Goal: Information Seeking & Learning: Learn about a topic

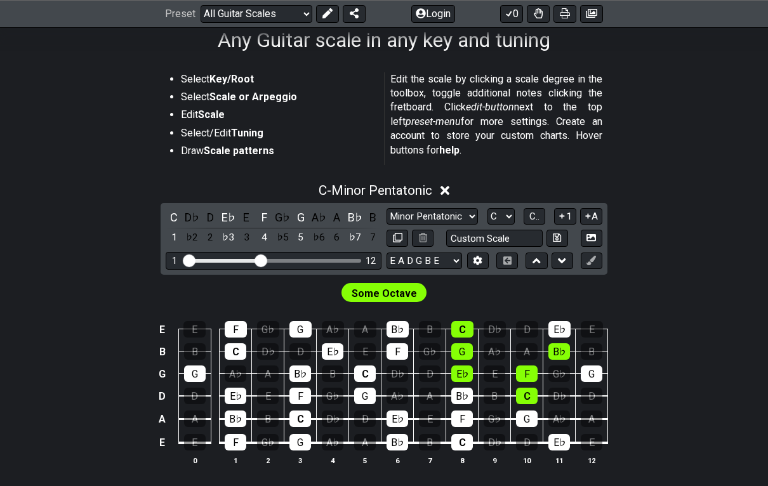
scroll to position [216, 0]
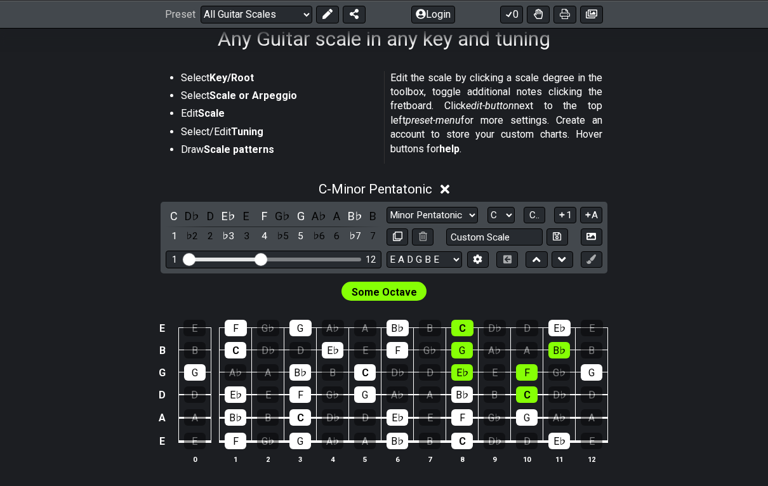
click at [447, 188] on icon at bounding box center [445, 190] width 10 height 10
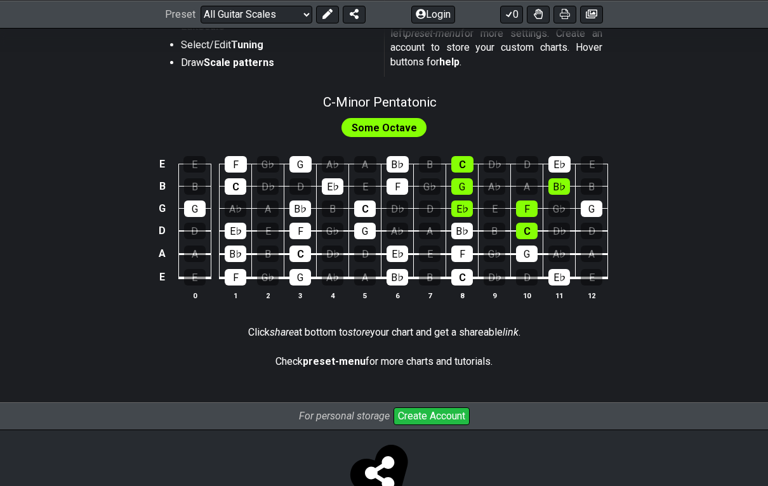
scroll to position [283, 0]
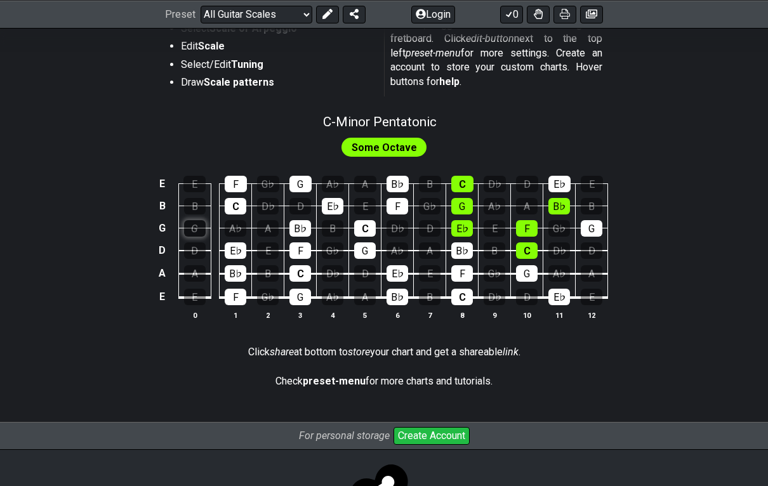
click at [192, 223] on div "G" at bounding box center [195, 228] width 22 height 17
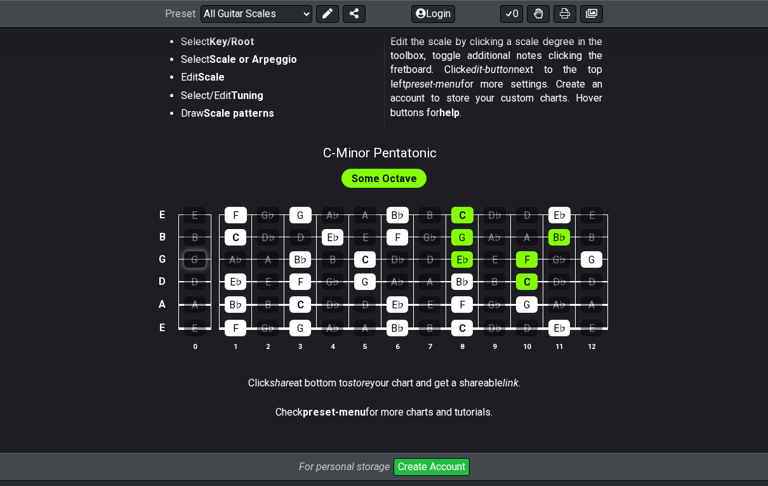
scroll to position [205, 0]
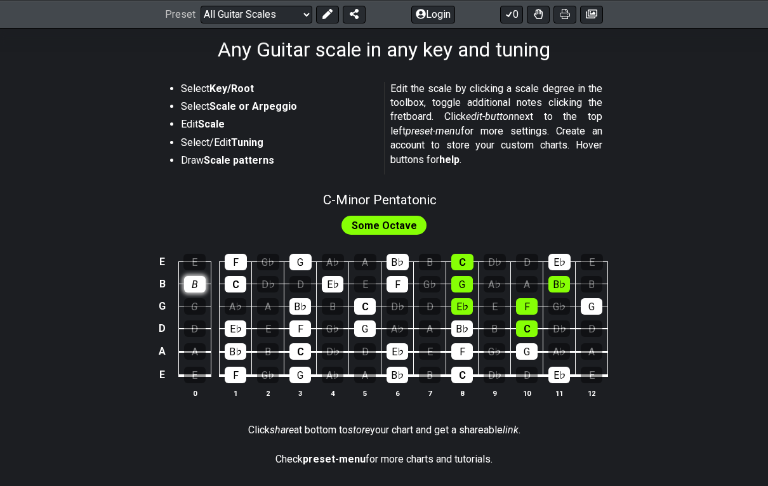
click at [184, 288] on div "B" at bounding box center [195, 284] width 22 height 17
click at [188, 302] on div "G" at bounding box center [195, 306] width 22 height 17
click at [194, 277] on div "B" at bounding box center [195, 284] width 22 height 17
click at [400, 227] on span "Some Octave" at bounding box center [384, 225] width 65 height 18
click at [410, 220] on span "Some Octave" at bounding box center [384, 225] width 65 height 18
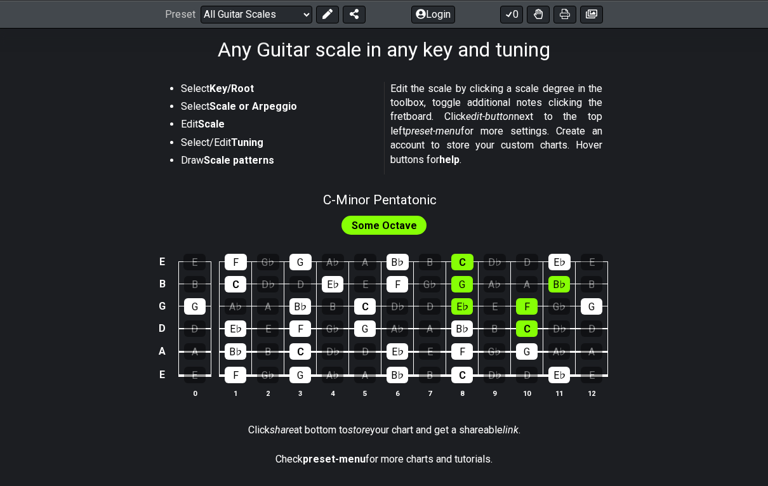
click at [409, 220] on span "Some Octave" at bounding box center [384, 225] width 65 height 18
click at [403, 216] on span "Some Octave" at bounding box center [384, 225] width 65 height 18
click at [402, 282] on div "F" at bounding box center [398, 284] width 22 height 17
click at [393, 255] on div "B♭" at bounding box center [398, 262] width 22 height 17
click at [338, 287] on div "E♭" at bounding box center [333, 284] width 22 height 17
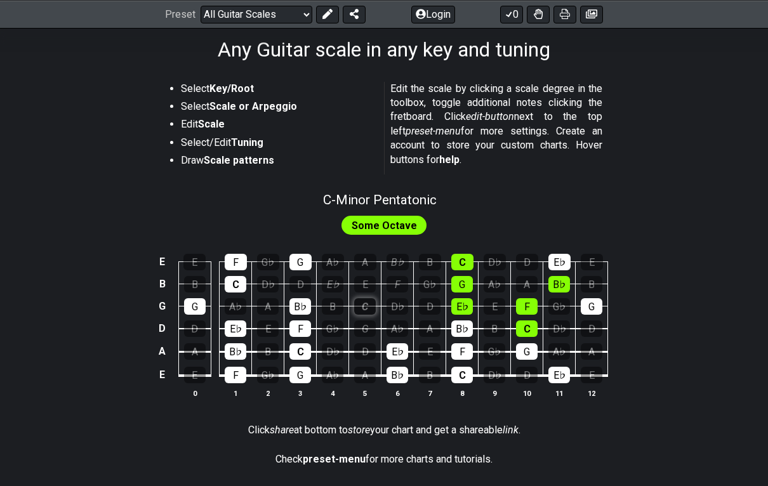
click at [366, 303] on div "C" at bounding box center [365, 306] width 22 height 17
click at [477, 332] on td "F" at bounding box center [462, 340] width 32 height 23
click at [568, 256] on div "E♭" at bounding box center [559, 262] width 22 height 17
click at [560, 288] on div "B♭" at bounding box center [559, 284] width 22 height 17
click at [669, 243] on div "E E F G♭ G A♭ A B♭ B C D♭ D E♭ E B B C D♭ D E♭ E F G♭ G A♭ A B♭ B G G A♭ A B♭ B…" at bounding box center [384, 326] width 768 height 178
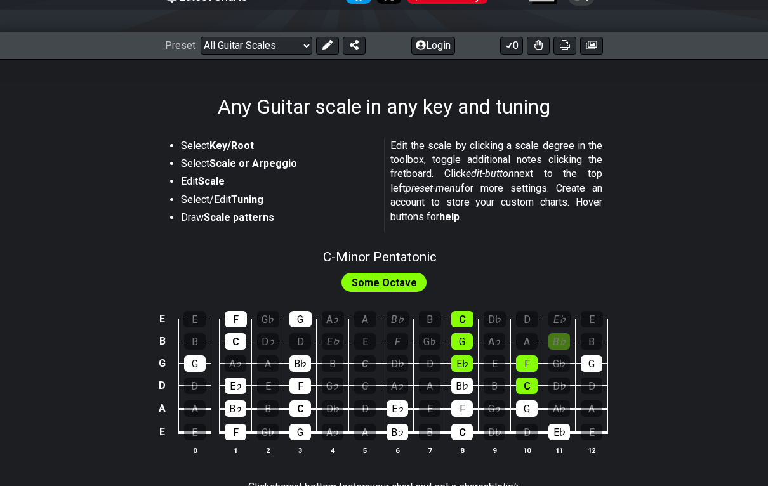
scroll to position [171, 0]
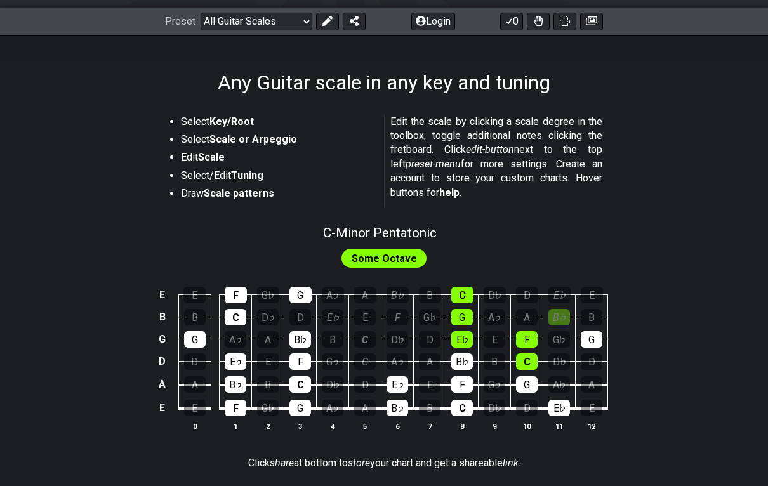
click at [389, 260] on span "Some Octave" at bounding box center [384, 259] width 65 height 18
click at [408, 257] on span "Some Octave" at bounding box center [384, 259] width 65 height 18
click at [413, 253] on span "Some Octave" at bounding box center [384, 259] width 65 height 18
click at [412, 253] on span "Some Octave" at bounding box center [384, 259] width 65 height 18
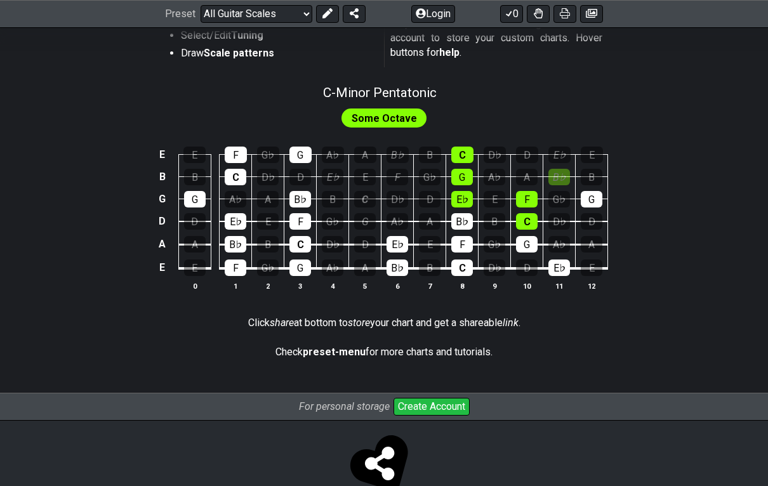
scroll to position [327, 0]
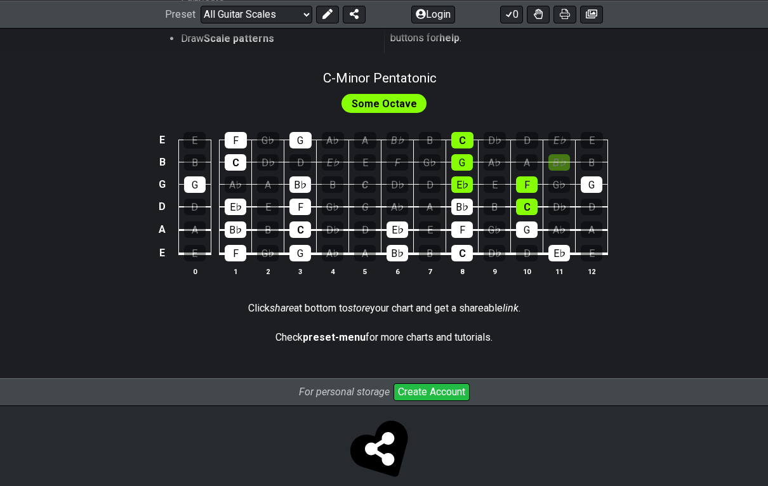
click at [364, 341] on p "Check preset-menu for more charts and tutorials." at bounding box center [383, 338] width 217 height 14
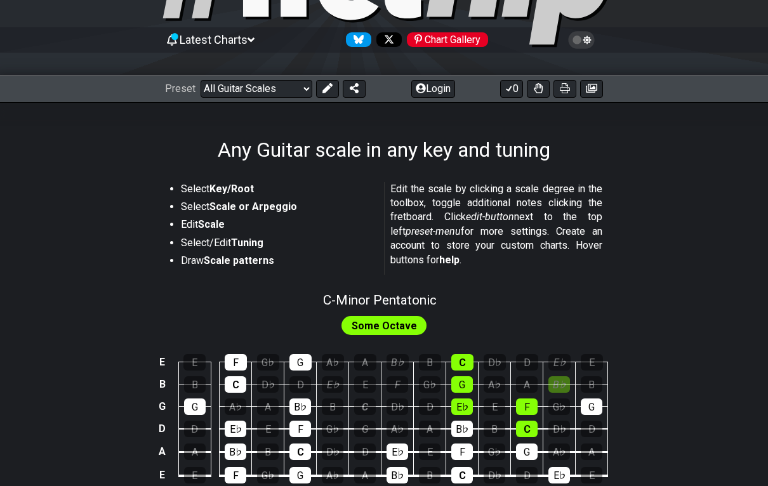
scroll to position [0, 0]
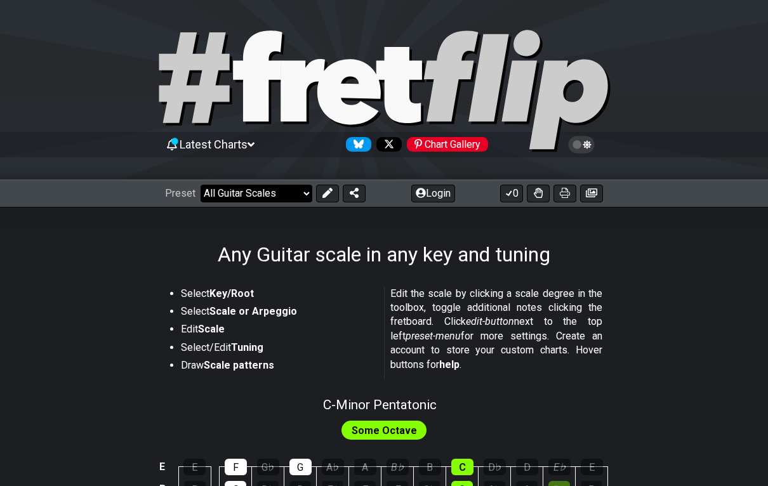
click at [236, 200] on select "Welcome to #fretflip! Initial Preset Custom Preset Minor Pentatonic Major Penta…" at bounding box center [257, 194] width 112 height 18
click at [223, 196] on select "Welcome to #fretflip! Initial Preset Custom Preset Minor Pentatonic Major Penta…" at bounding box center [257, 194] width 112 height 18
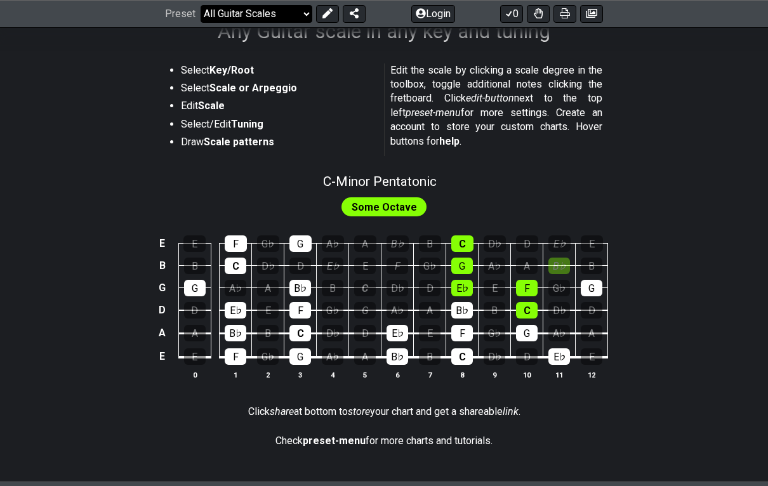
scroll to position [223, 0]
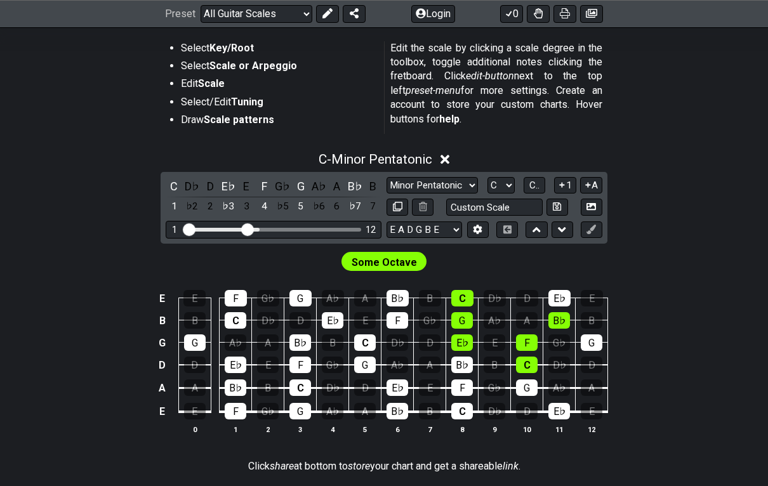
scroll to position [246, 0]
